Goal: Task Accomplishment & Management: Manage account settings

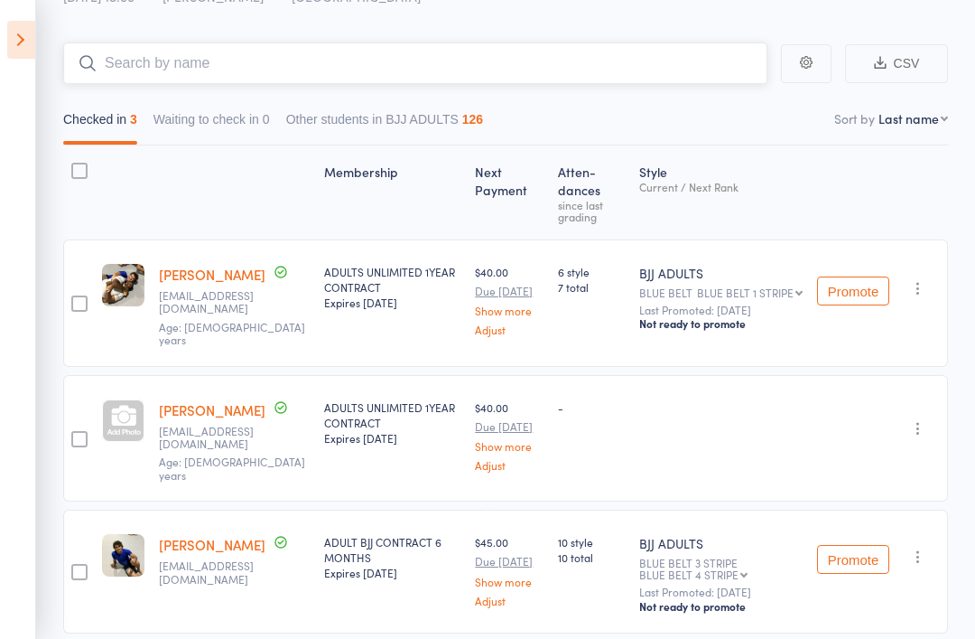
click at [125, 54] on input "search" at bounding box center [415, 63] width 705 height 42
type input "Je"
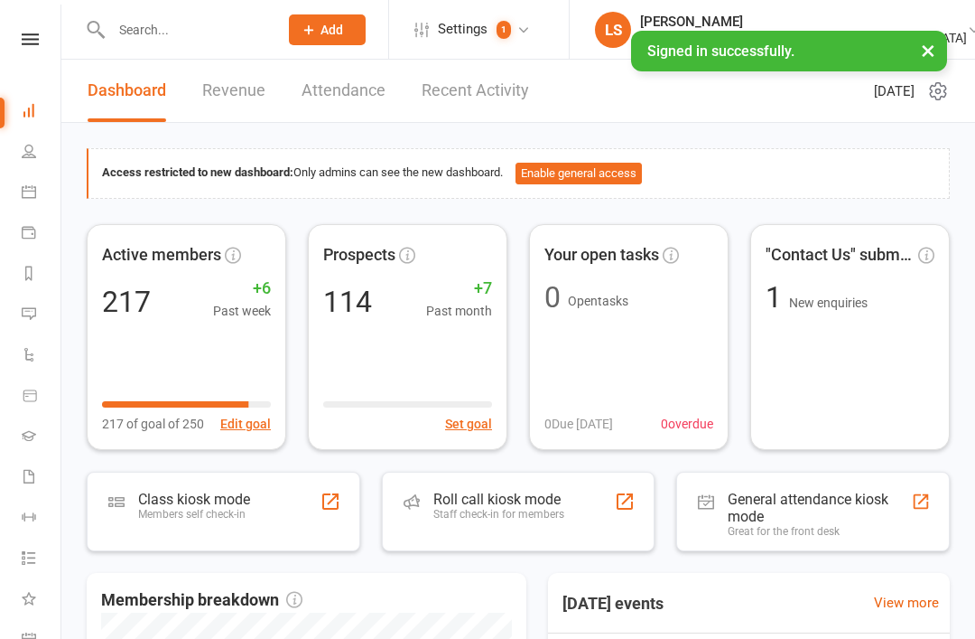
click at [546, 499] on div "Roll call kiosk mode" at bounding box center [499, 498] width 131 height 17
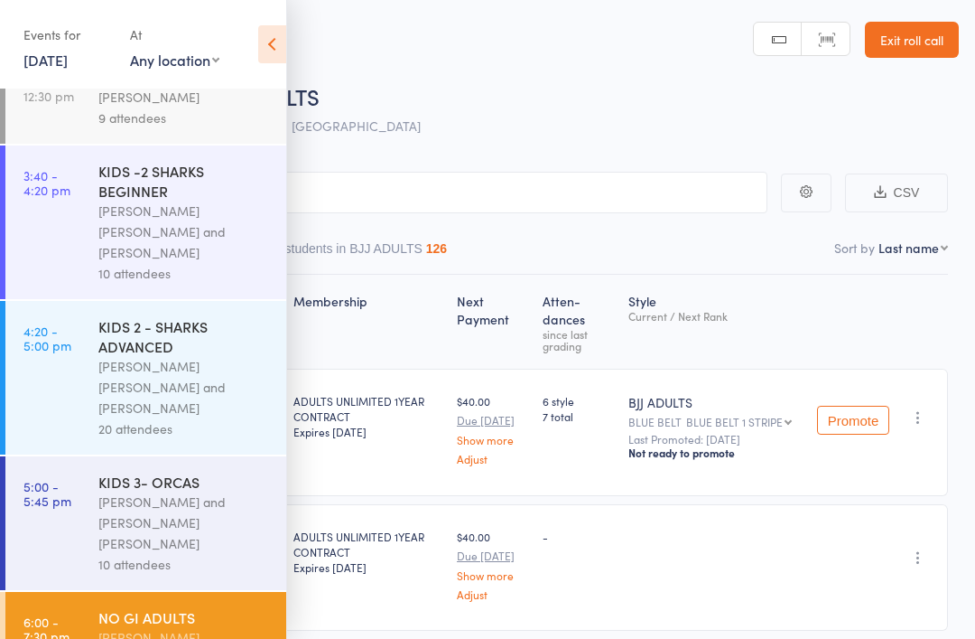
scroll to position [130, 0]
click at [277, 31] on icon at bounding box center [272, 44] width 28 height 38
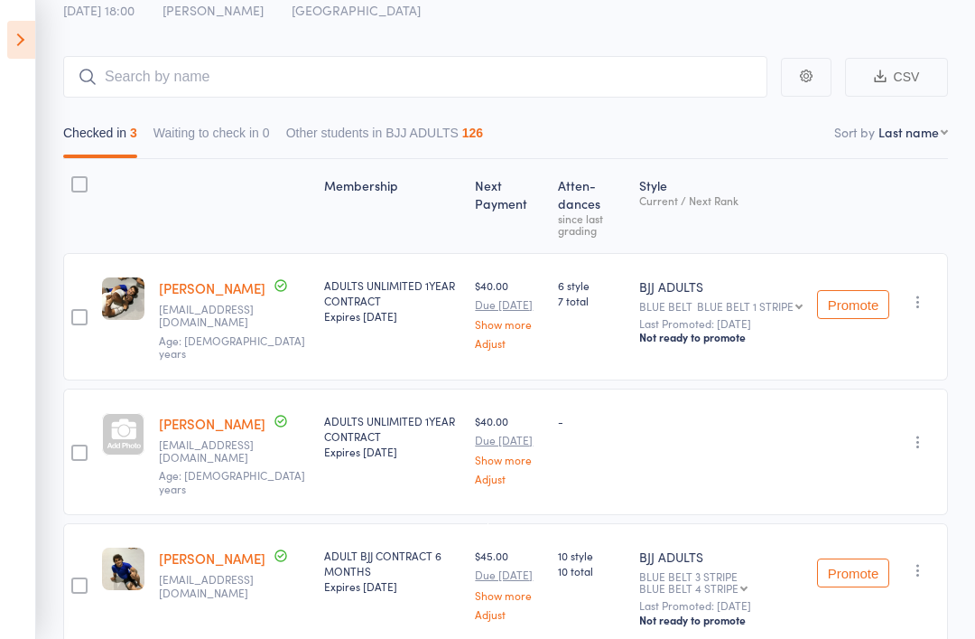
scroll to position [129, 0]
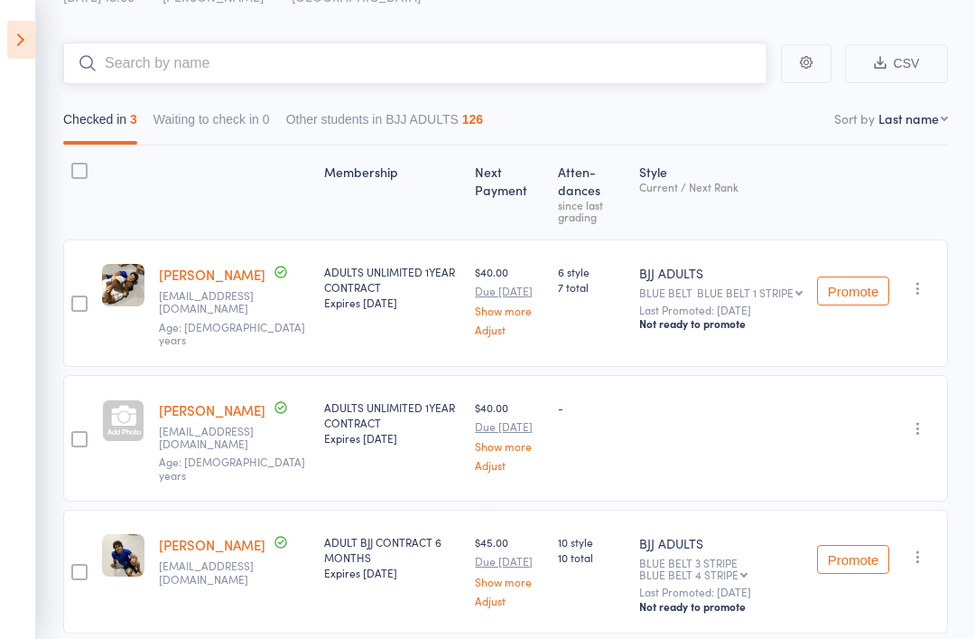
click at [399, 44] on input "search" at bounding box center [415, 63] width 705 height 42
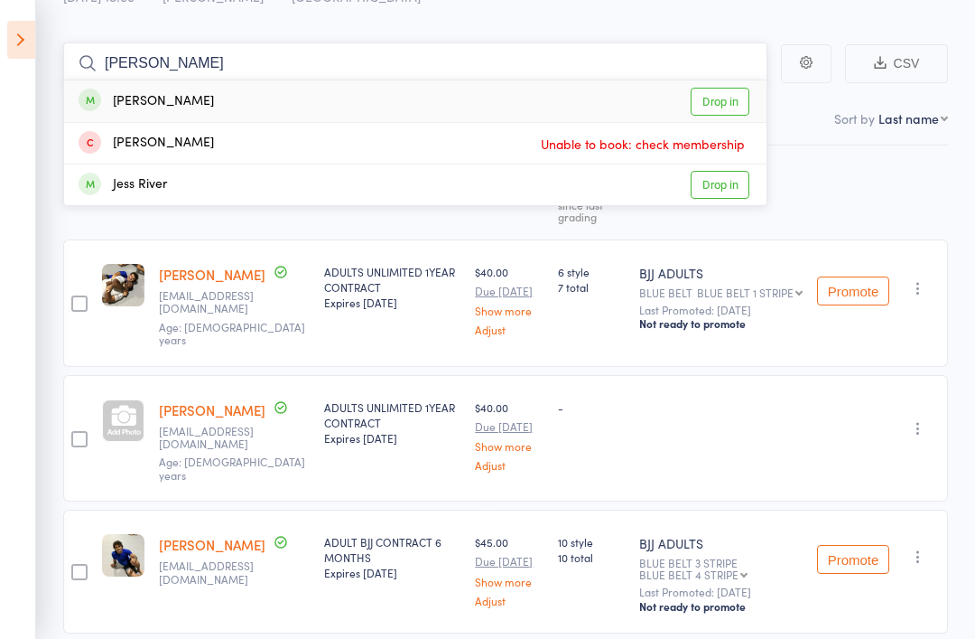
type input "Jed"
click at [712, 101] on link "Drop in" at bounding box center [720, 102] width 59 height 28
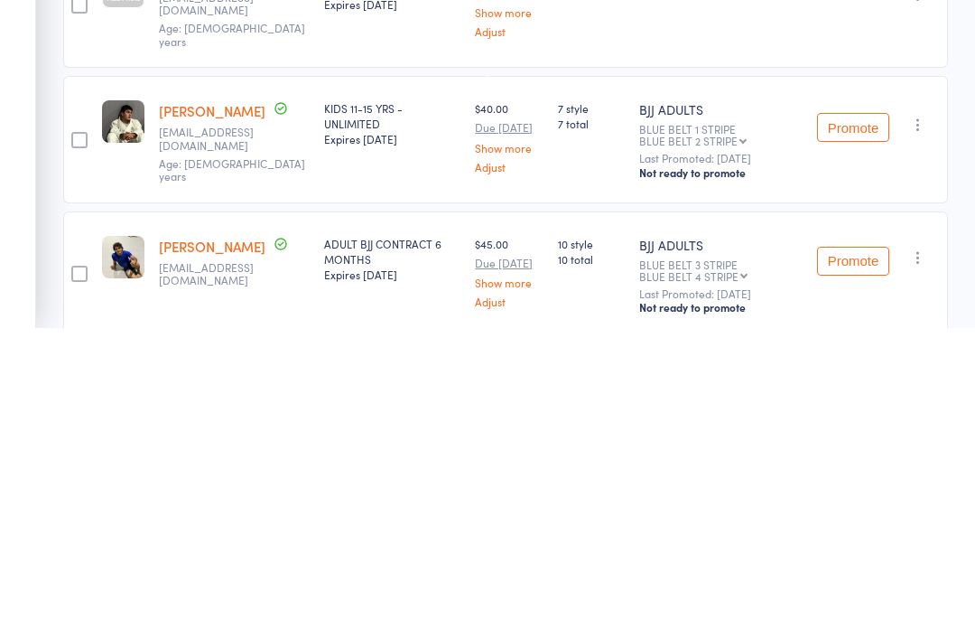
scroll to position [275, 0]
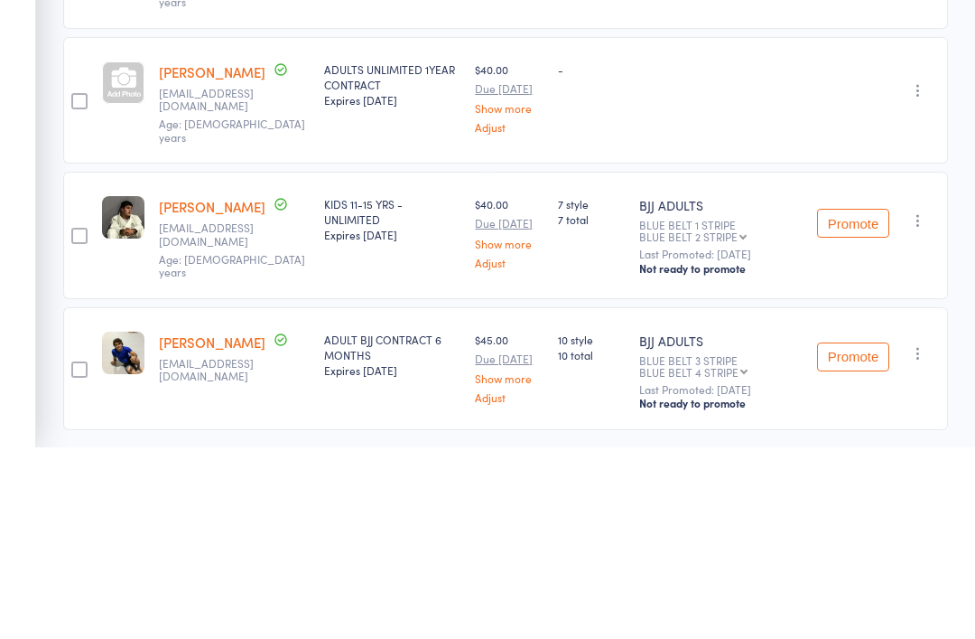
click at [223, 255] on link "[PERSON_NAME]" at bounding box center [212, 264] width 107 height 19
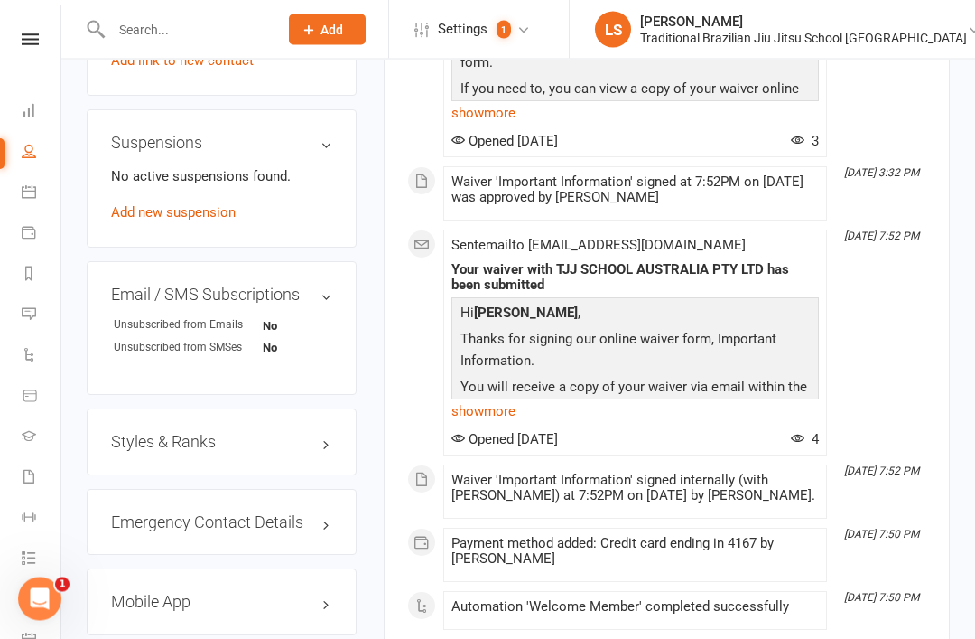
scroll to position [1144, 0]
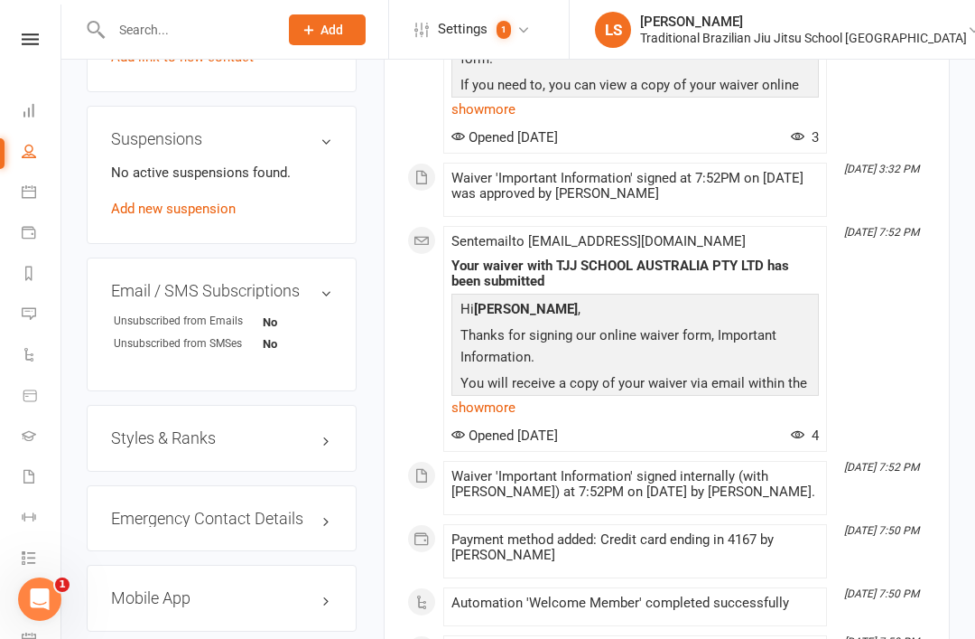
click at [294, 429] on h3 "Styles & Ranks" at bounding box center [221, 438] width 221 height 18
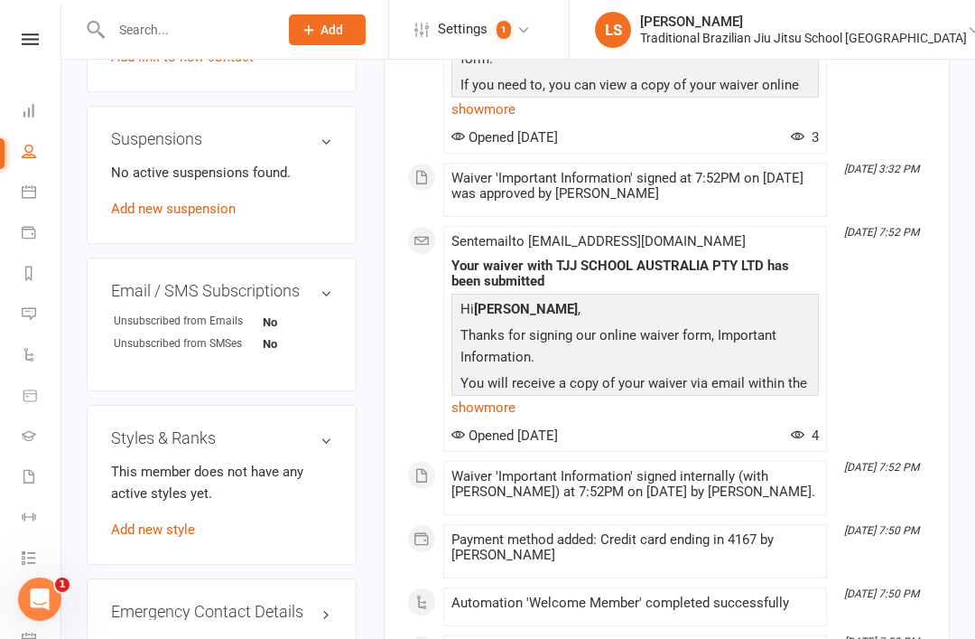
click at [173, 467] on div "Styles & Ranks This member does not have any active styles yet. Add new style" at bounding box center [222, 485] width 270 height 160
click at [185, 521] on link "Add new style" at bounding box center [153, 529] width 84 height 16
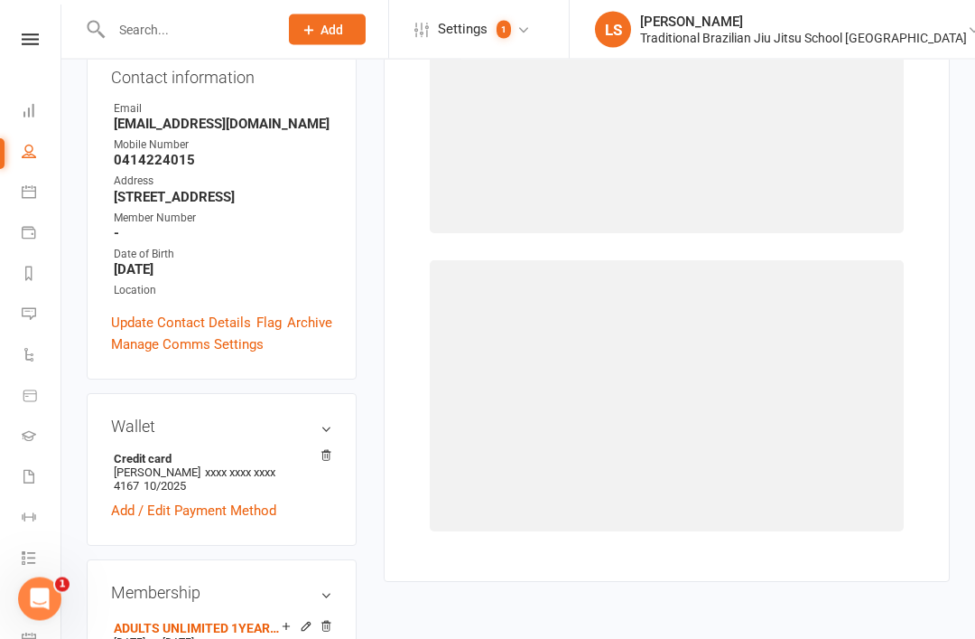
scroll to position [154, 0]
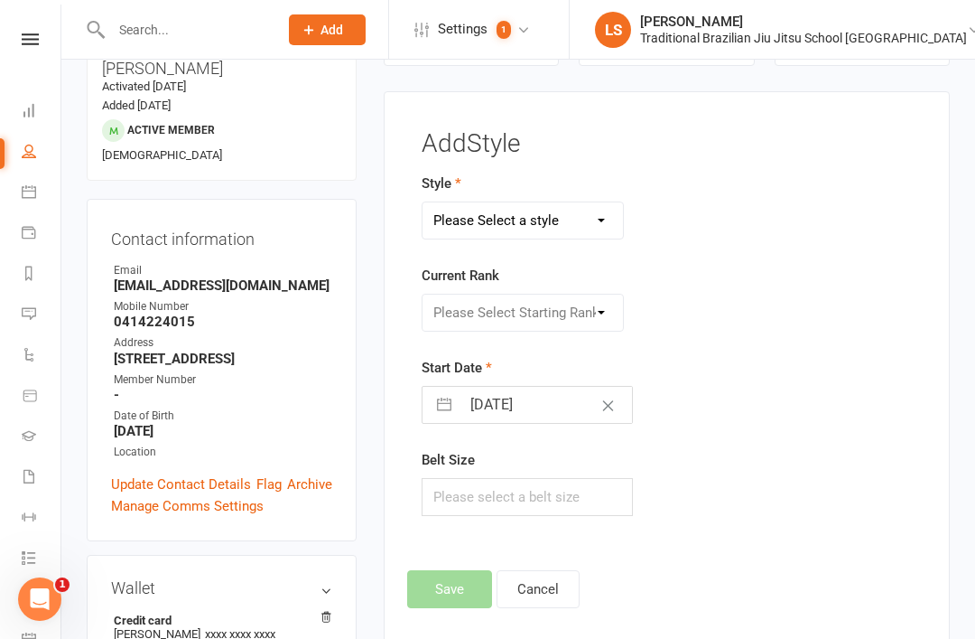
click at [584, 221] on select "Please Select a style BJJ ADULTS HOLLIDAYS KIDS BJJ" at bounding box center [523, 220] width 201 height 36
select select "2826"
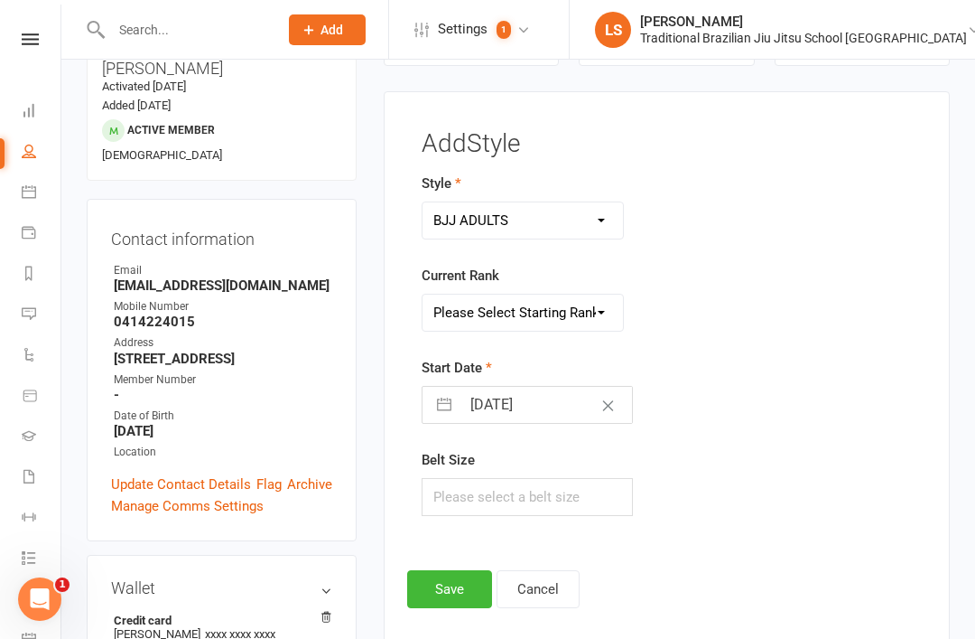
click at [597, 319] on select "Please Select Starting Rank WHITE BELT WHITE BELT 1 stripe WHITE BELT 2 stripe …" at bounding box center [523, 312] width 201 height 36
select select "30263"
click at [602, 401] on icon "Clear Date" at bounding box center [609, 405] width 14 height 11
click at [524, 394] on input "Select Start Date" at bounding box center [547, 405] width 173 height 36
select select "6"
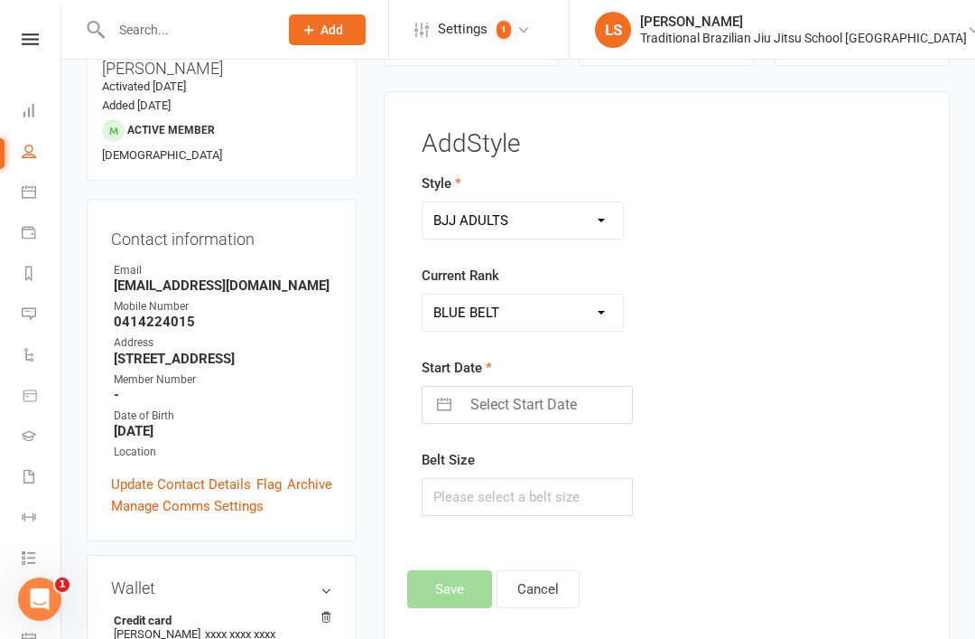
select select "2025"
select select "7"
select select "2025"
select select "8"
select select "2025"
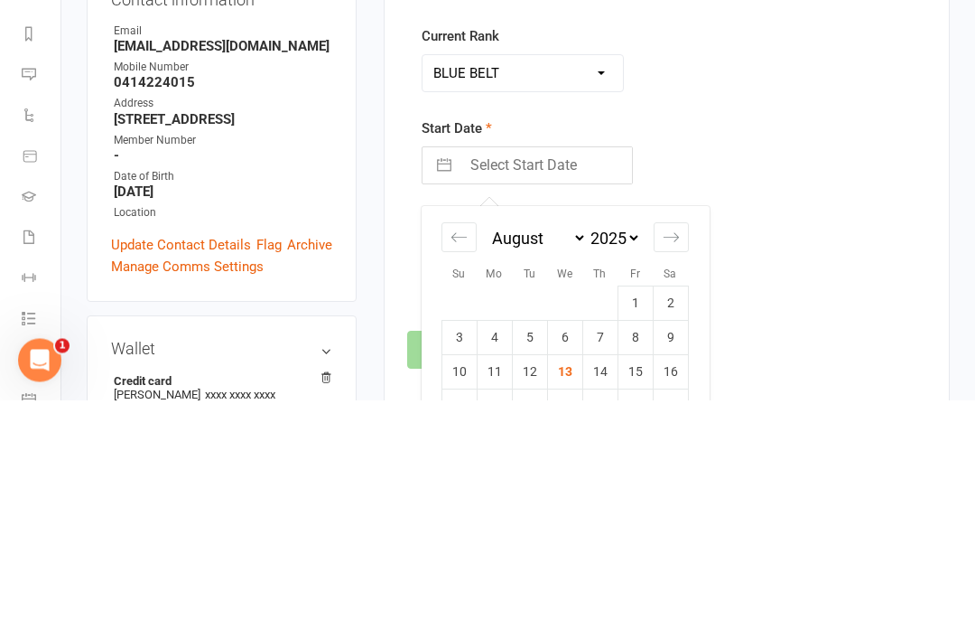
click at [670, 468] on icon "Move forward to switch to the next month." at bounding box center [671, 476] width 17 height 17
select select "9"
select select "2025"
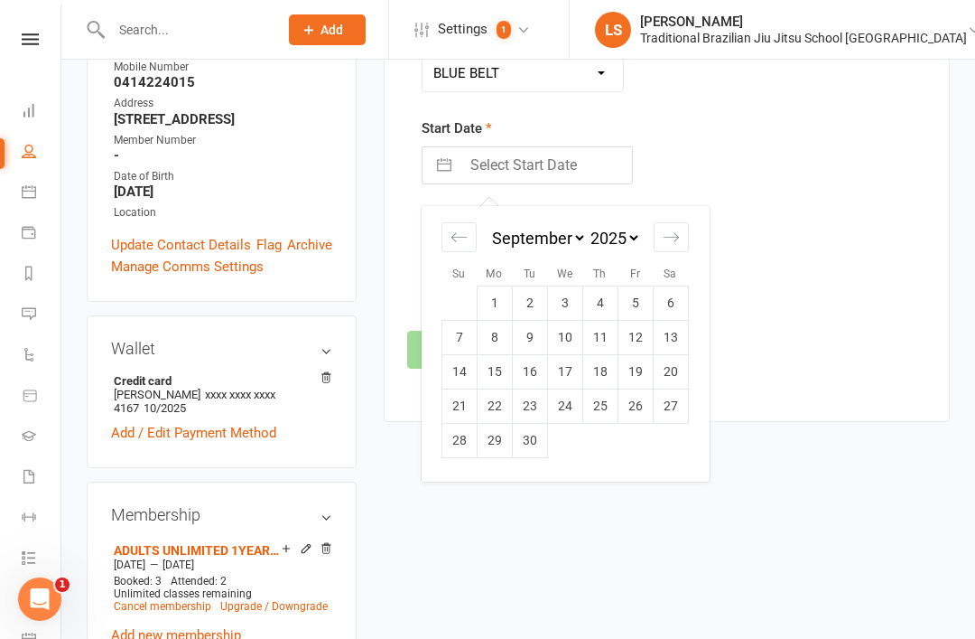
click at [663, 241] on icon "Move forward to switch to the next month." at bounding box center [671, 237] width 17 height 17
select select "10"
select select "2025"
click at [639, 232] on select "2035 2034 2033 2032 2031 2030 2029 2028 2027 2026 2025 2024 2023 2022 2021 2020…" at bounding box center [614, 238] width 54 height 21
select select "8"
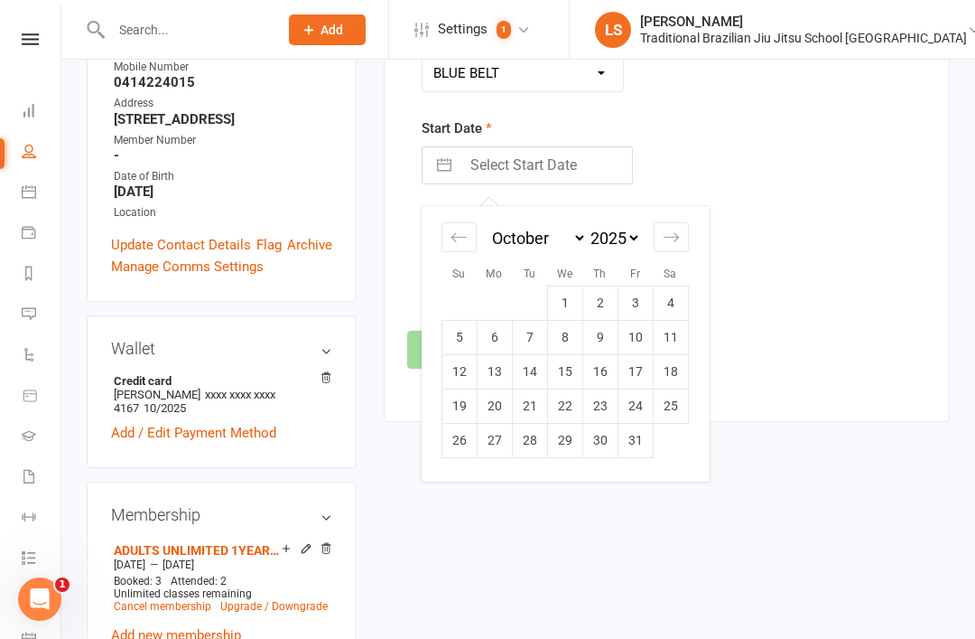
select select "2024"
select select "9"
select select "2024"
select select "10"
select select "2024"
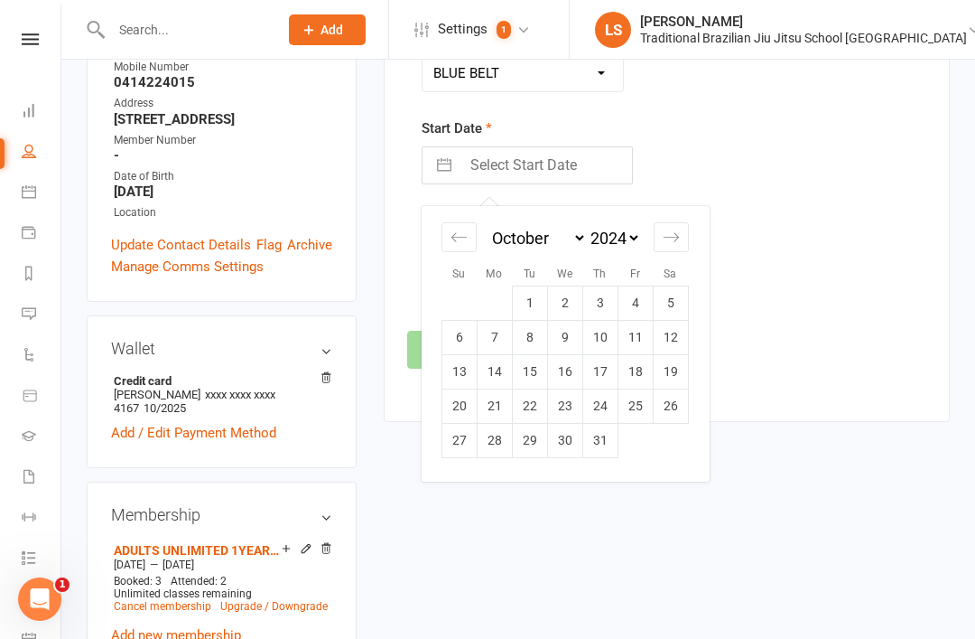
click at [477, 353] on td "7" at bounding box center [494, 337] width 35 height 34
type input "07 Oct 2024"
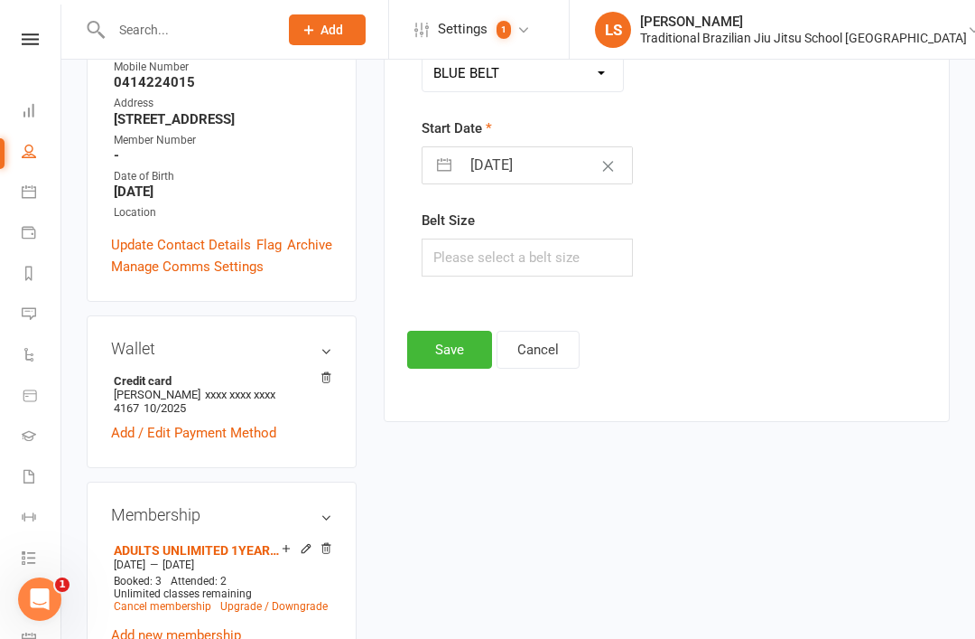
click at [459, 334] on button "Save" at bounding box center [449, 350] width 85 height 38
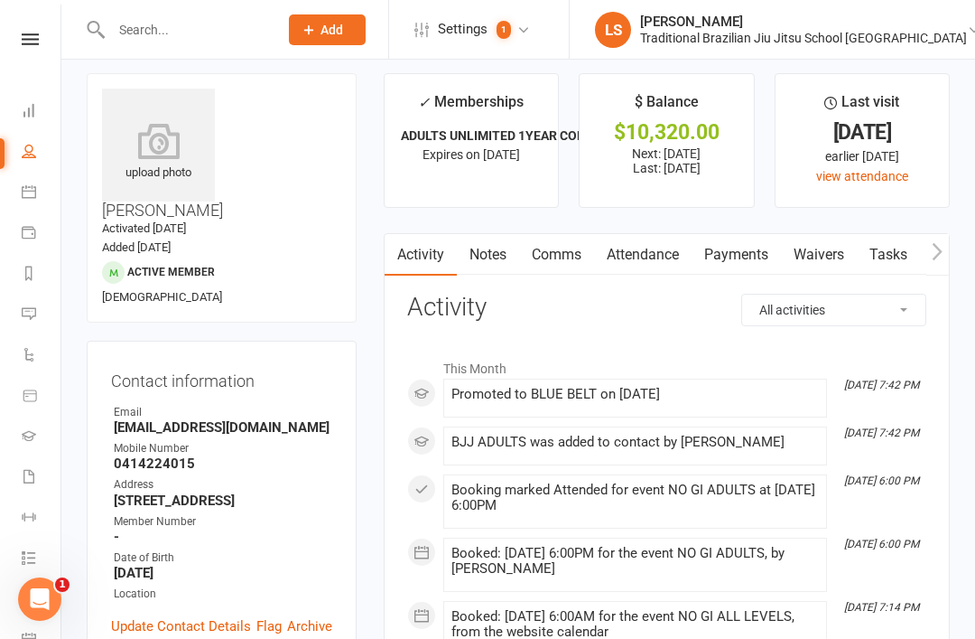
scroll to position [0, 0]
